Goal: Task Accomplishment & Management: Complete application form

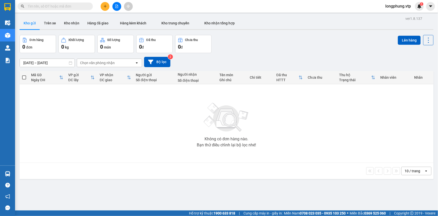
click at [40, 7] on input "text" at bounding box center [57, 7] width 59 height 6
paste input "0905118252"
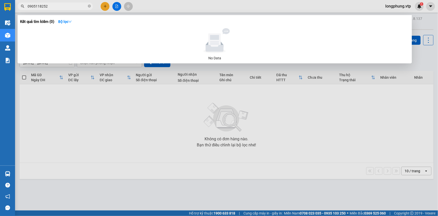
type input "0905118252"
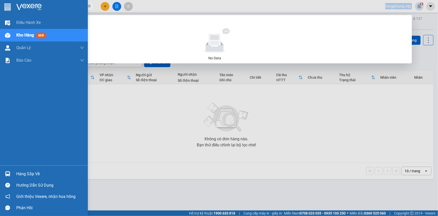
drag, startPoint x: 51, startPoint y: 3, endPoint x: 12, endPoint y: 4, distance: 38.7
click at [12, 4] on section "Kết quả tìm kiếm ( 0 ) Bộ lọc No Data 0905118252 longphung.vtp 1 Điều hành xe K…" at bounding box center [219, 108] width 438 height 216
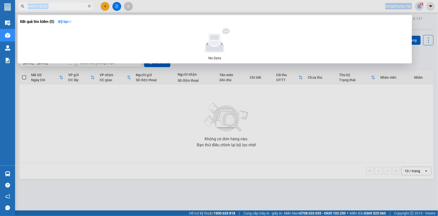
copy div "longphung.vtp 1"
click at [126, 120] on div at bounding box center [219, 108] width 438 height 216
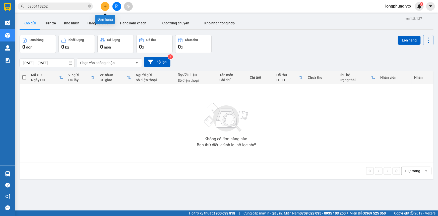
click at [105, 4] on button at bounding box center [105, 6] width 9 height 9
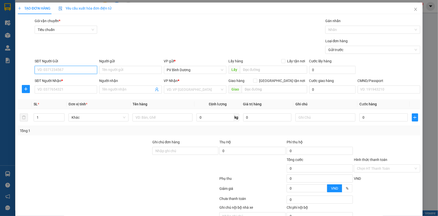
click at [64, 72] on input "SĐT Người Gửi" at bounding box center [66, 70] width 63 height 8
type input "00000000000"
click at [121, 71] on input "Người gửi" at bounding box center [130, 70] width 63 height 8
type input "R"
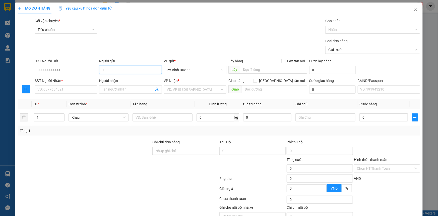
type input "TC"
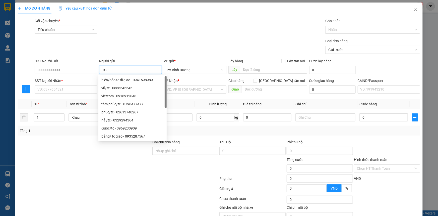
click at [120, 90] on div "vũ/tc - 0866545545" at bounding box center [133, 88] width 62 height 6
type input "0866545545"
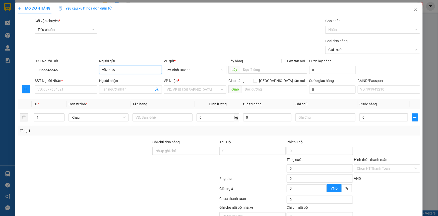
click at [119, 68] on input "vũ/tcBA" at bounding box center [130, 70] width 63 height 8
type input "vũ/tcBA"
drag, startPoint x: 68, startPoint y: 71, endPoint x: 15, endPoint y: 70, distance: 52.8
click at [15, 70] on div "TẠO ĐƠN HÀNG Yêu cầu xuất hóa đơn điện tử Transit Pickup Surcharge Ids Transit …" at bounding box center [219, 119] width 408 height 233
type input "0000000000"
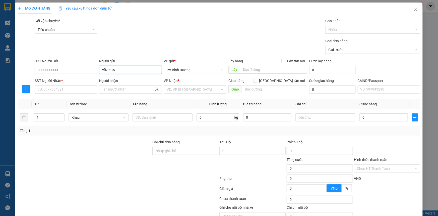
drag, startPoint x: 118, startPoint y: 70, endPoint x: 90, endPoint y: 72, distance: 27.4
click at [90, 72] on div "SĐT Người Gửi 0000000000 Người gửi vũ/tcBA vũ/tcBA VP gửi * PV Bình Dương Lấy h…" at bounding box center [228, 67] width 388 height 18
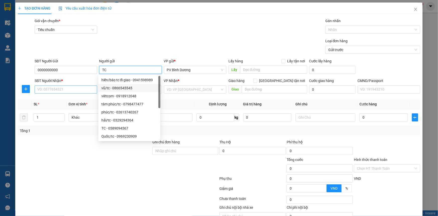
type input "TC"
click at [58, 89] on input "SĐT Người Nhận *" at bounding box center [66, 89] width 63 height 8
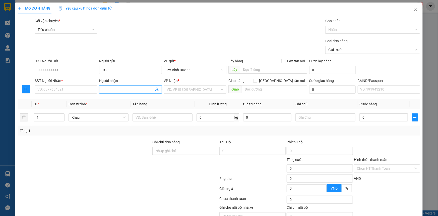
click at [109, 92] on span at bounding box center [130, 89] width 63 height 8
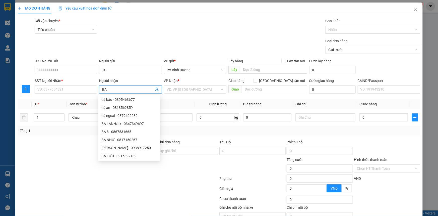
type input "BA H"
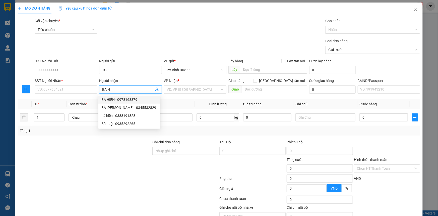
click at [114, 97] on div "BA HIỀN - 0978168379" at bounding box center [130, 100] width 56 height 6
type input "0978168379"
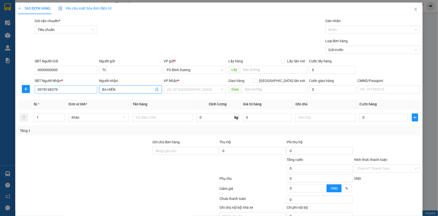
type input "BA HIỀN"
drag, startPoint x: 61, startPoint y: 90, endPoint x: 33, endPoint y: 88, distance: 28.3
click at [12, 90] on div "TẠO ĐƠN HÀNG Yêu cầu xuất hóa đơn điện tử Transit Pickup Surcharge Ids Transit …" at bounding box center [219, 108] width 438 height 216
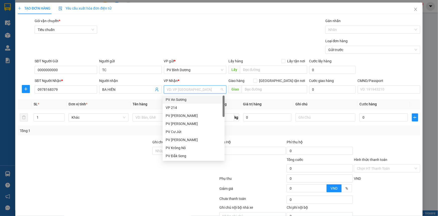
click at [189, 90] on input "search" at bounding box center [193, 90] width 53 height 8
type input "GIA"
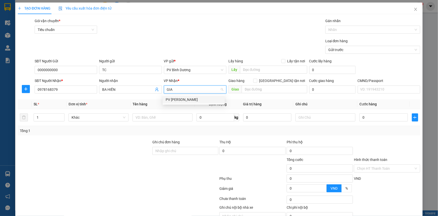
click at [185, 95] on div "PV [PERSON_NAME]" at bounding box center [194, 99] width 62 height 8
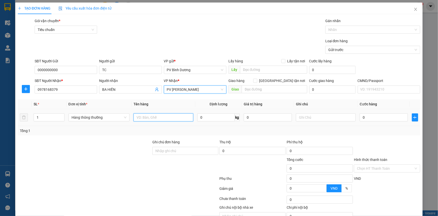
click at [155, 121] on input "text" at bounding box center [164, 117] width 60 height 8
type input "TC"
click at [44, 118] on input "1" at bounding box center [49, 118] width 30 height 8
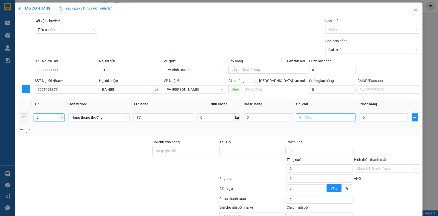
type input "2"
click at [318, 118] on input "text" at bounding box center [326, 117] width 60 height 8
type input "2T=40KG"
click at [363, 119] on input "0" at bounding box center [384, 117] width 48 height 8
type input "4"
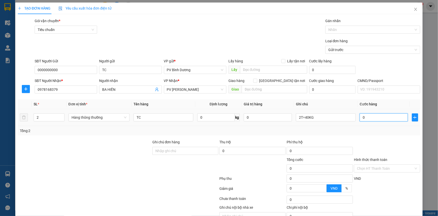
type input "4"
type input "40"
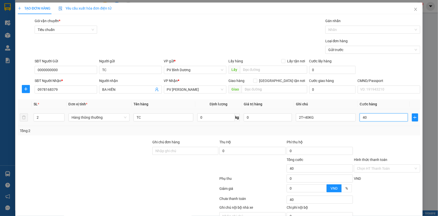
type input "400"
type input "4.000"
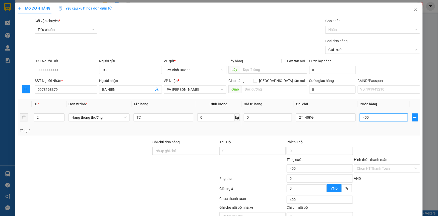
type input "4.000"
type input "40.000"
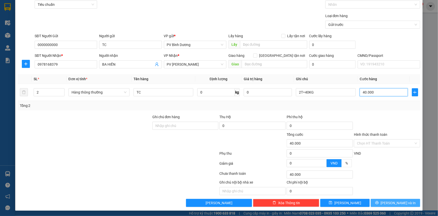
scroll to position [25, 0]
type input "40.000"
click at [388, 196] on div "Transit Pickup Surcharge Ids Transit Deliver Surcharge Ids Transit Deliver Surc…" at bounding box center [219, 100] width 403 height 214
click at [390, 203] on span "[PERSON_NAME] và In" at bounding box center [398, 203] width 35 height 6
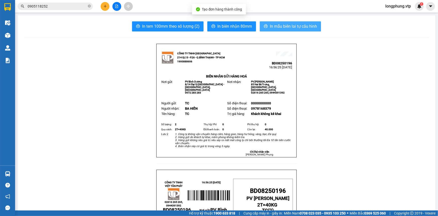
click at [288, 25] on span "In mẫu biên lai tự cấu hình" at bounding box center [293, 26] width 47 height 6
